Goal: Information Seeking & Learning: Find specific fact

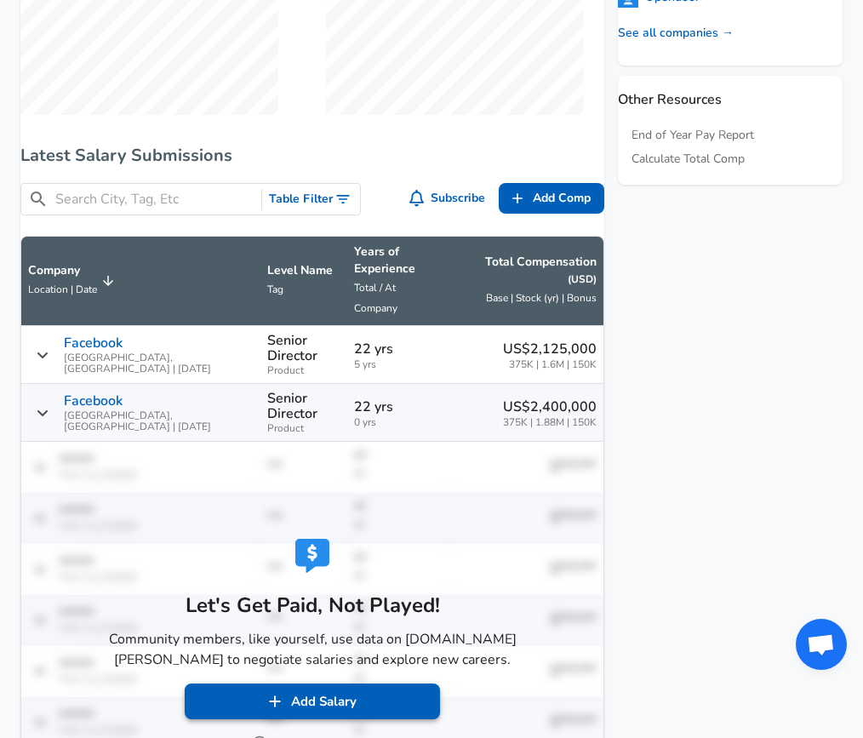
scroll to position [945, 0]
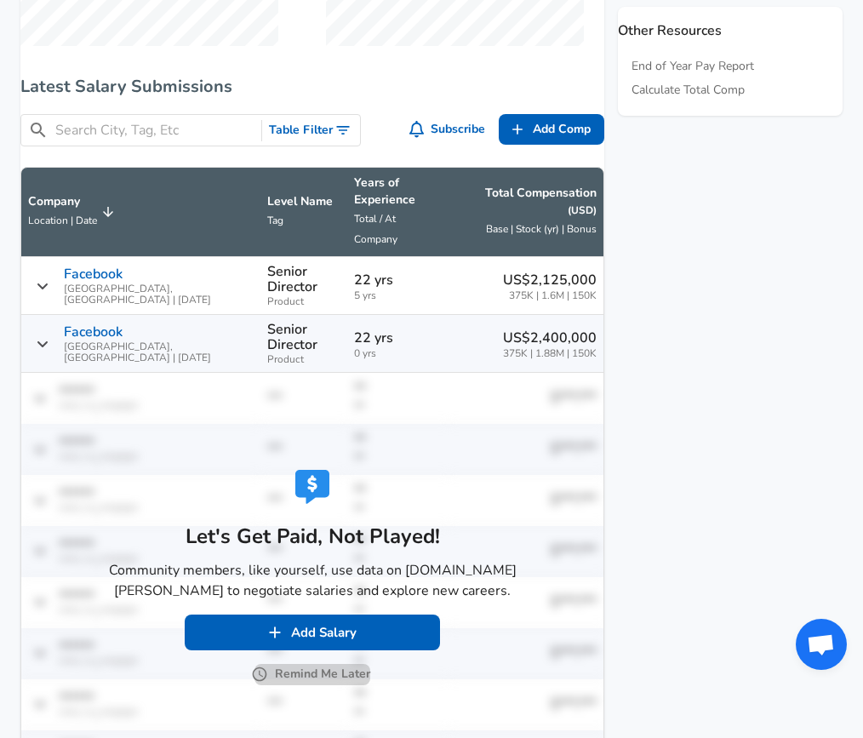
click at [332, 667] on button "Remind Me Later" at bounding box center [312, 674] width 116 height 21
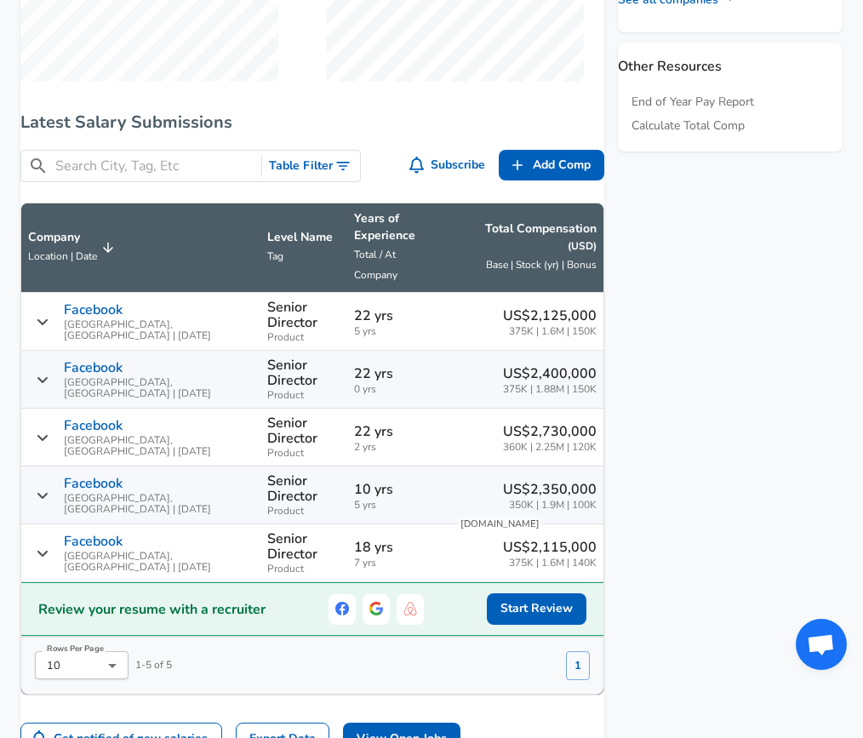
scroll to position [886, 0]
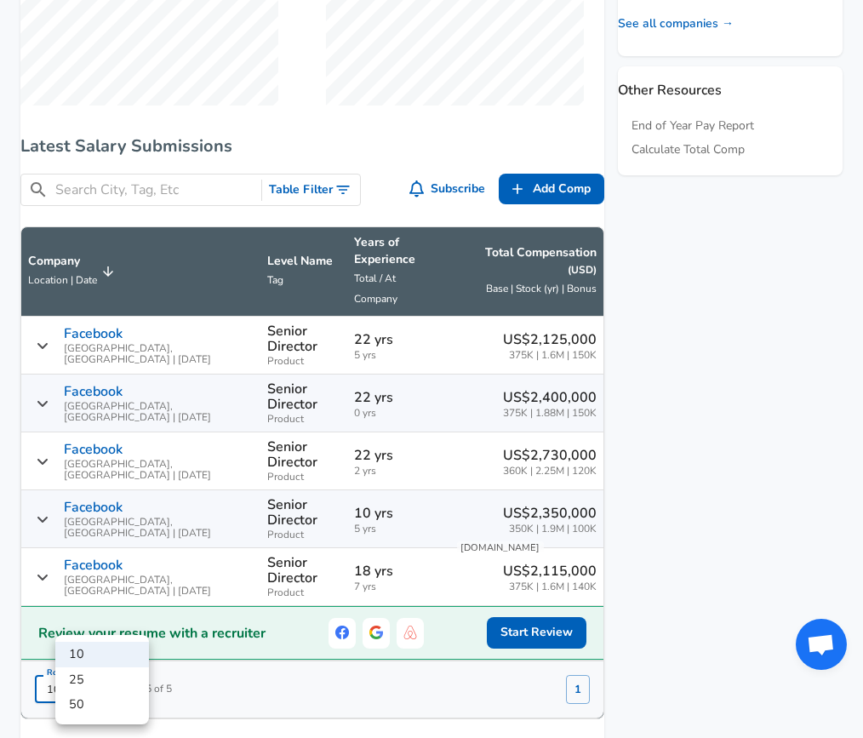
click at [230, 697] on div at bounding box center [431, 369] width 863 height 738
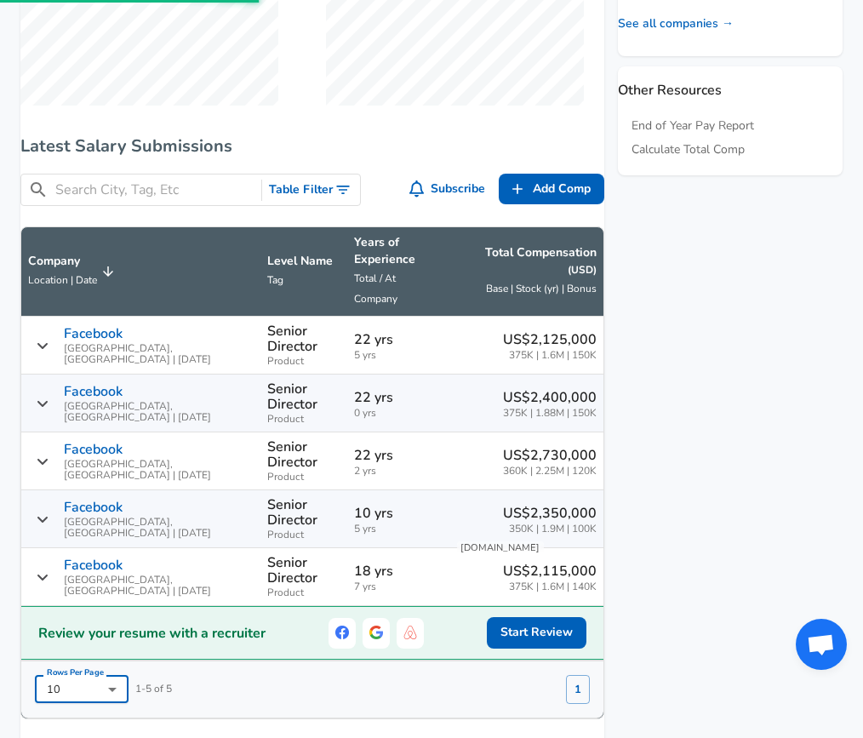
scroll to position [93, 0]
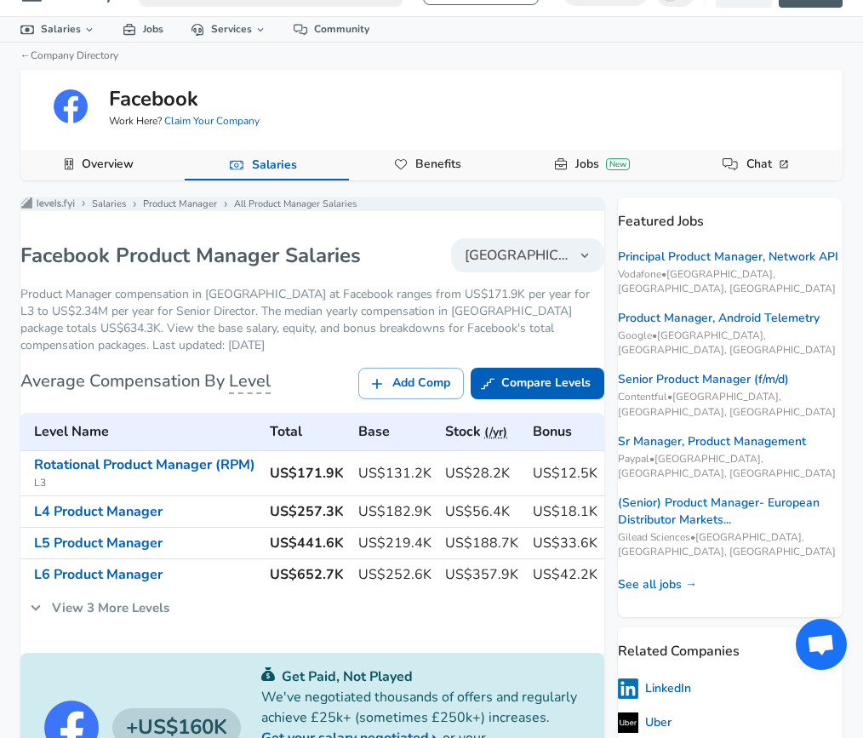
scroll to position [34, 0]
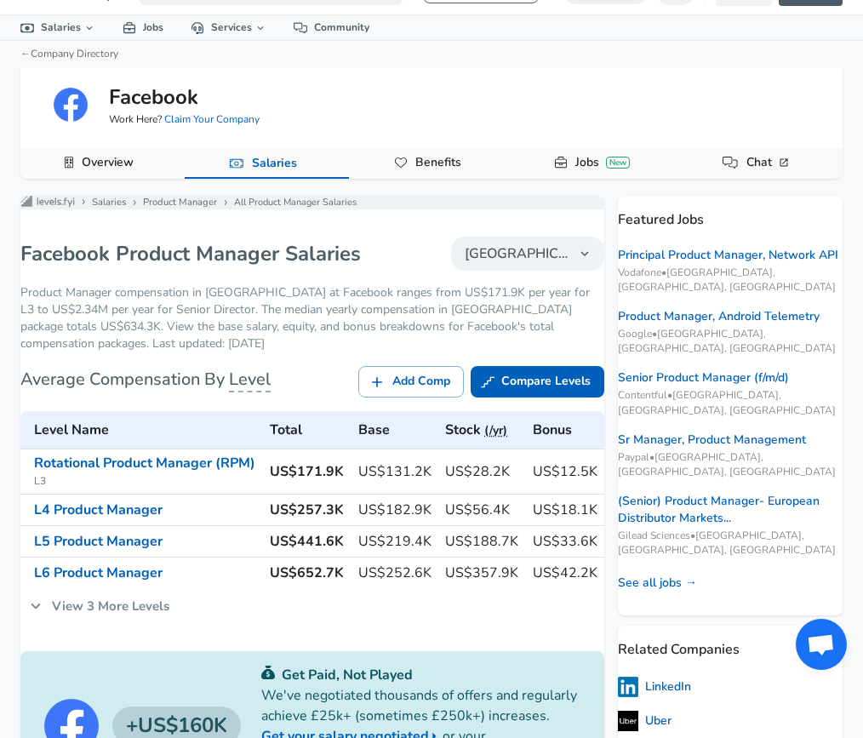
click at [536, 257] on span "[GEOGRAPHIC_DATA]" at bounding box center [517, 253] width 105 height 20
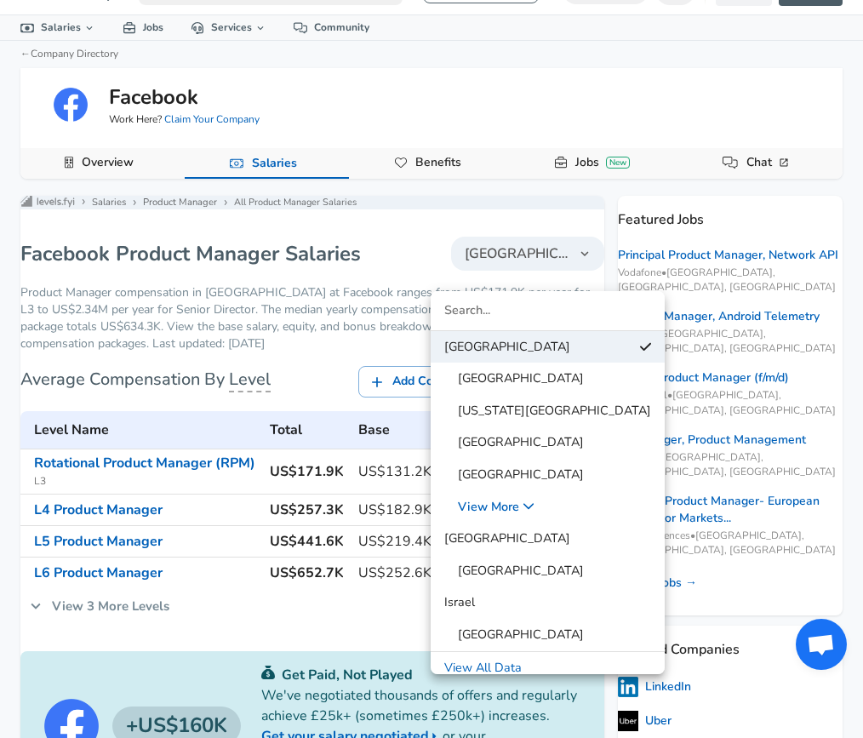
click at [237, 402] on div at bounding box center [431, 369] width 863 height 738
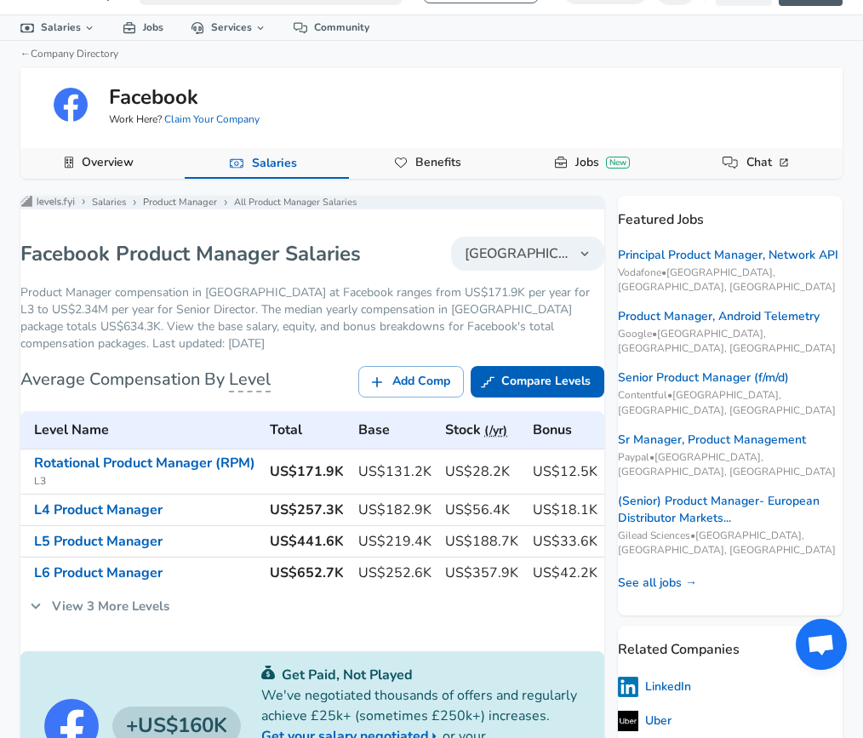
click at [121, 554] on td "L5 Product Manager" at bounding box center [141, 540] width 242 height 31
click at [121, 550] on link "L5 Product Manager" at bounding box center [98, 541] width 128 height 19
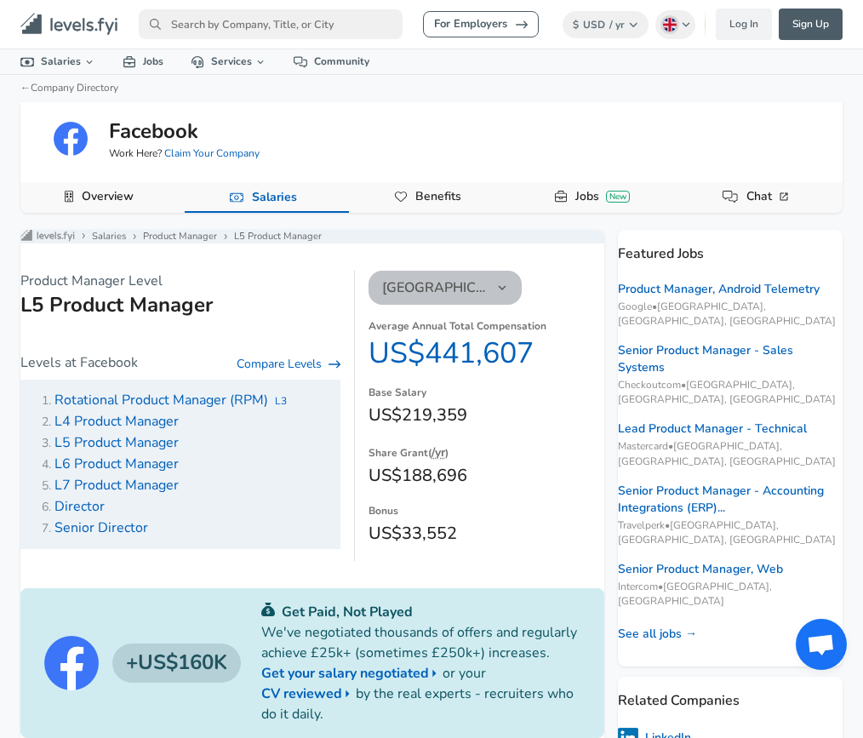
click at [476, 292] on button "[GEOGRAPHIC_DATA]" at bounding box center [444, 288] width 153 height 34
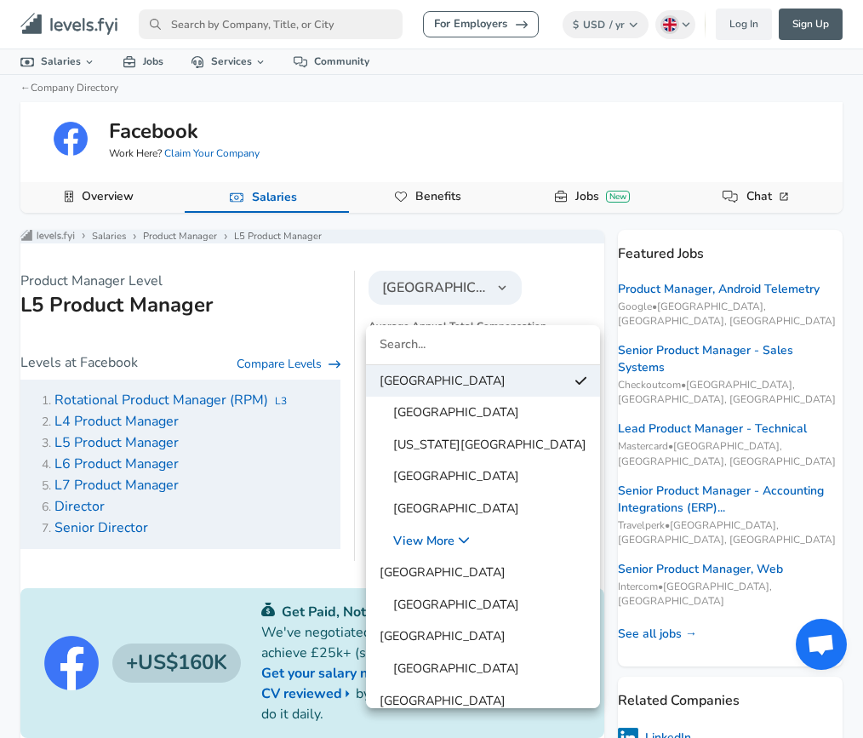
click at [617, 14] on div at bounding box center [431, 369] width 863 height 738
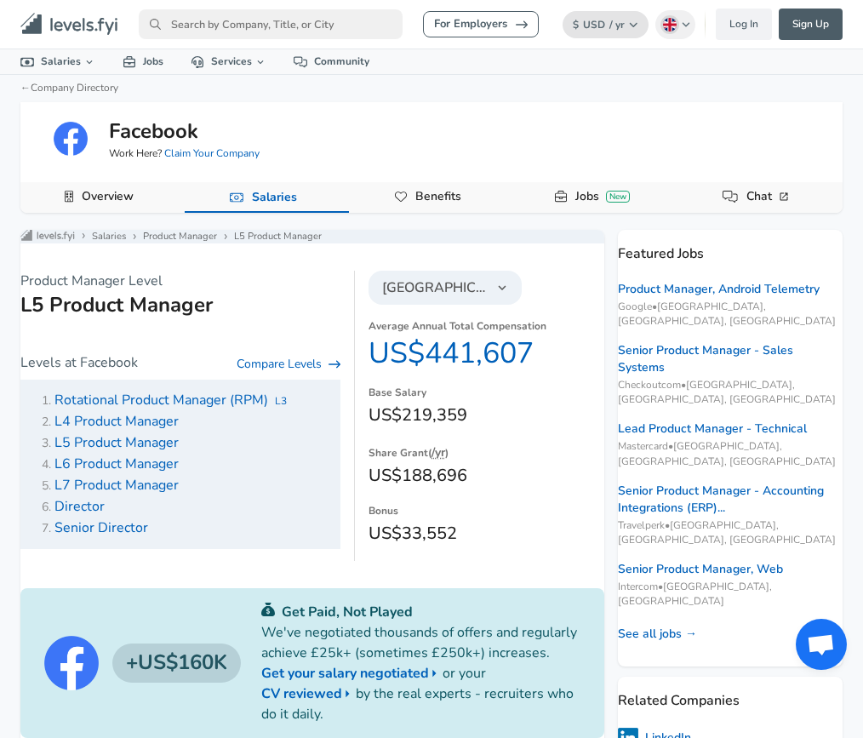
click at [620, 20] on span "/ yr" at bounding box center [616, 25] width 15 height 14
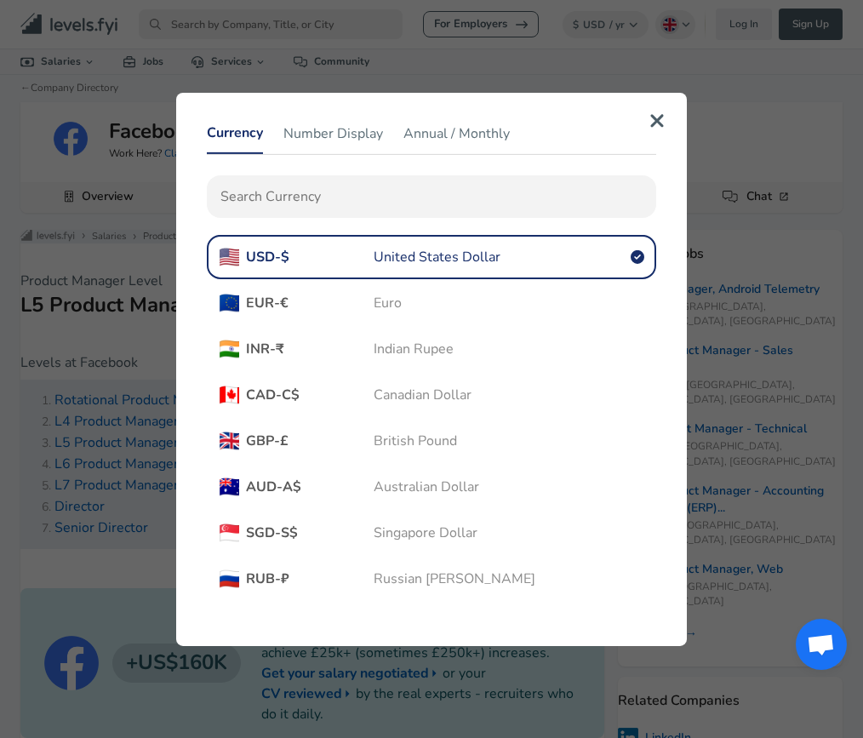
click at [372, 435] on span "GBP - £" at bounding box center [310, 439] width 128 height 19
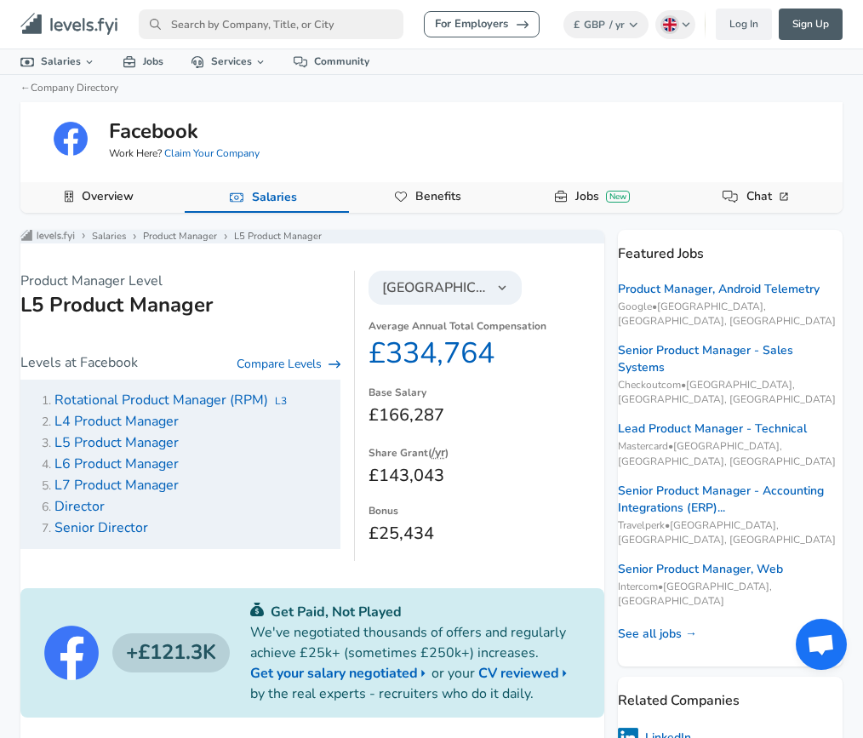
click at [470, 293] on span "[GEOGRAPHIC_DATA]" at bounding box center [434, 287] width 105 height 20
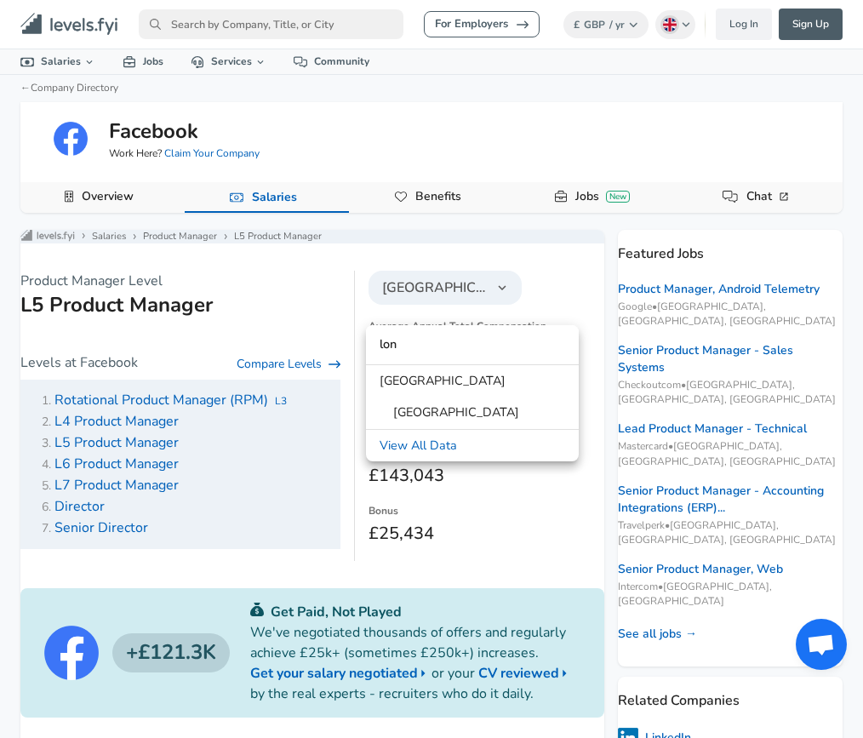
type input "lon"
click at [477, 421] on span "[GEOGRAPHIC_DATA]" at bounding box center [449, 412] width 140 height 19
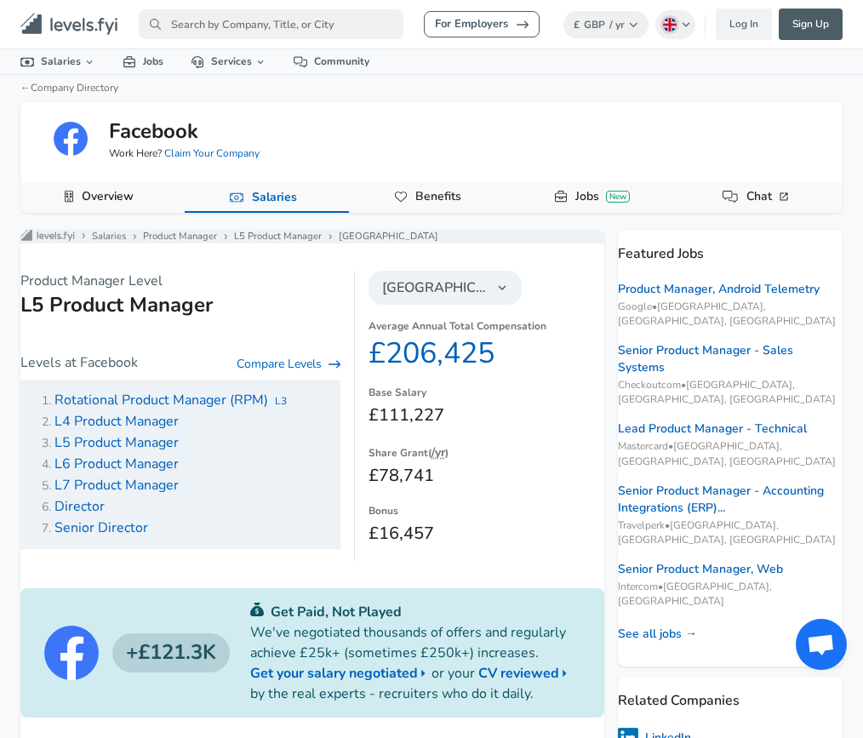
click at [476, 298] on span "[GEOGRAPHIC_DATA]" at bounding box center [434, 287] width 105 height 20
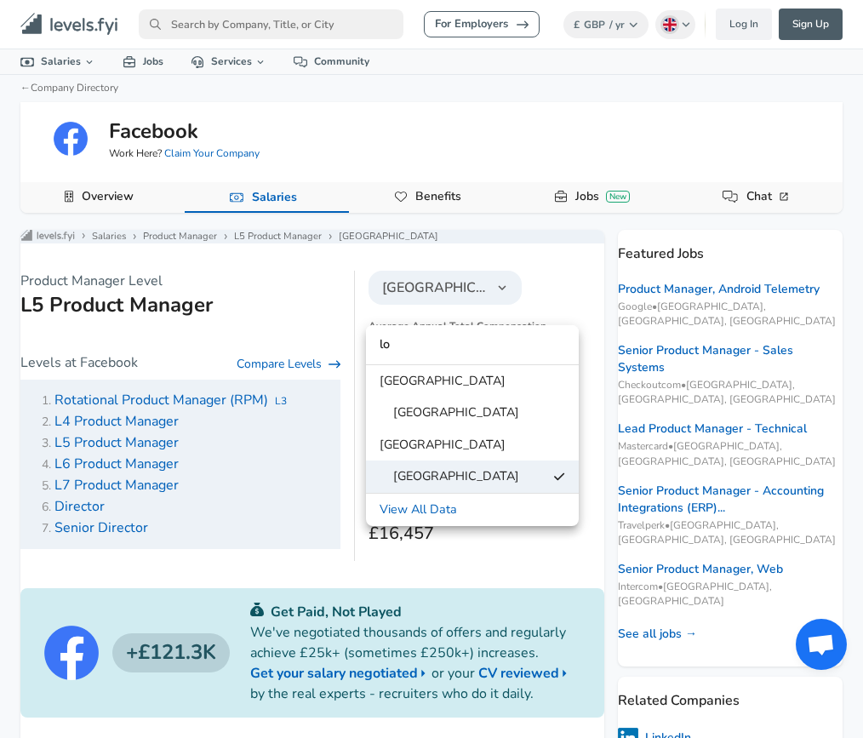
type input "l"
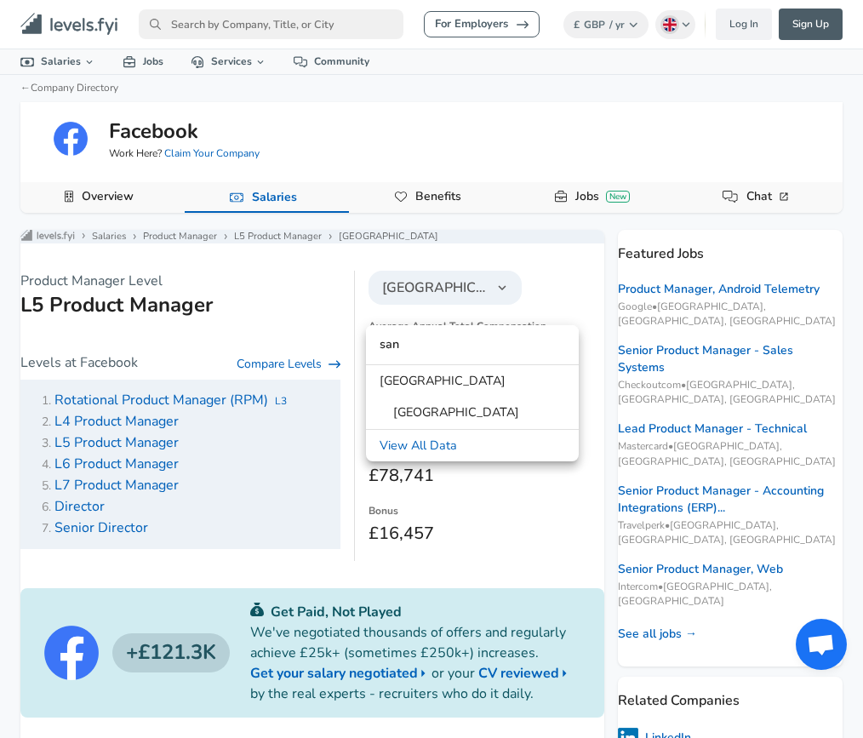
type input "san"
click at [465, 402] on link "[GEOGRAPHIC_DATA]" at bounding box center [472, 413] width 213 height 26
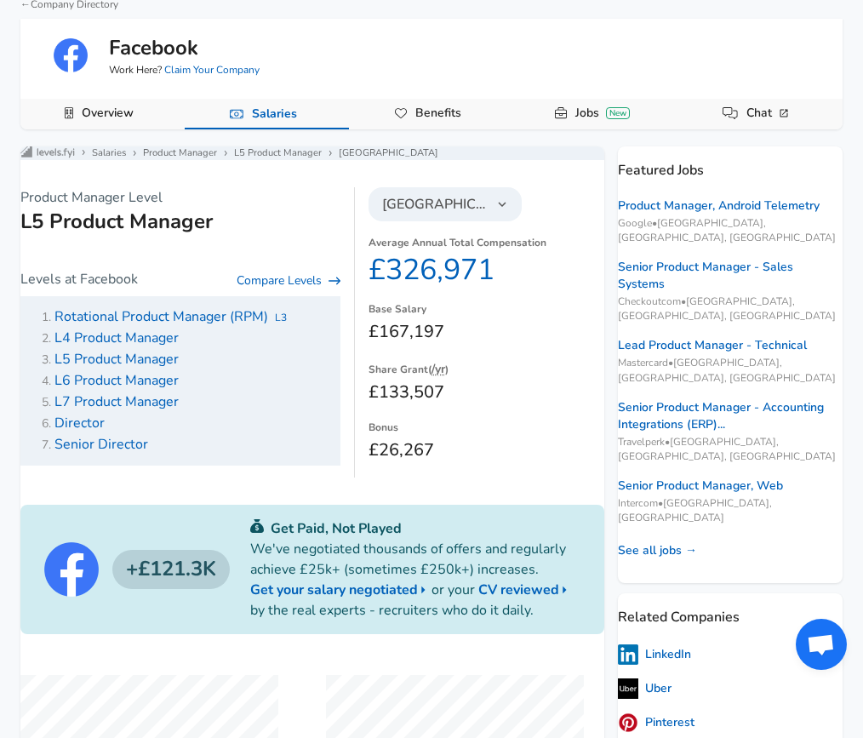
scroll to position [105, 0]
